Goal: Check status: Check status

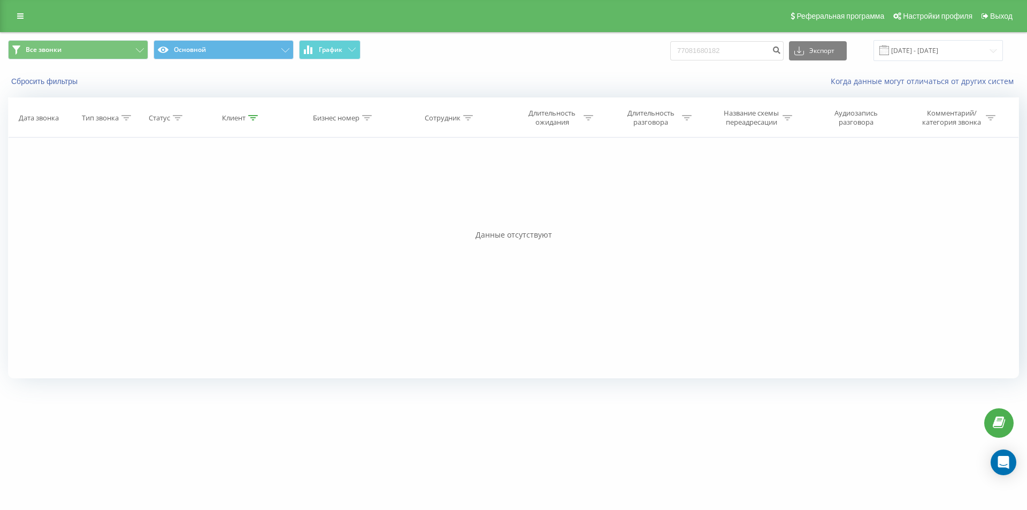
type input "77081680182"
click at [732, 48] on input "77081680182" at bounding box center [726, 50] width 113 height 19
drag, startPoint x: 735, startPoint y: 48, endPoint x: 687, endPoint y: 51, distance: 48.2
click at [687, 51] on input "77081680182" at bounding box center [726, 50] width 113 height 19
